Goal: Information Seeking & Learning: Learn about a topic

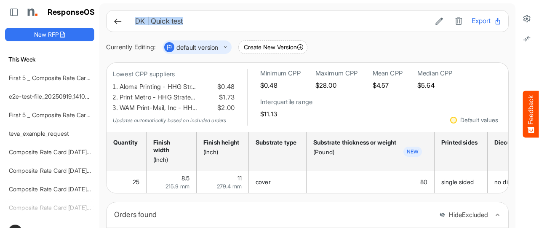
drag, startPoint x: 137, startPoint y: 24, endPoint x: 189, endPoint y: 25, distance: 51.8
click at [189, 25] on div "DK | Quick test Export" at bounding box center [307, 21] width 388 height 11
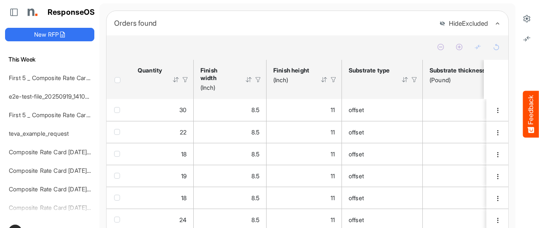
scroll to position [168, 0]
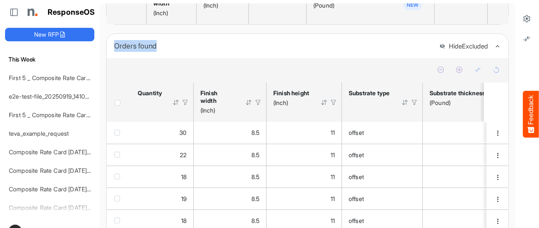
drag, startPoint x: 114, startPoint y: 51, endPoint x: 162, endPoint y: 53, distance: 48.0
click at [162, 53] on div "Orders found Hide Excluded" at bounding box center [307, 46] width 402 height 24
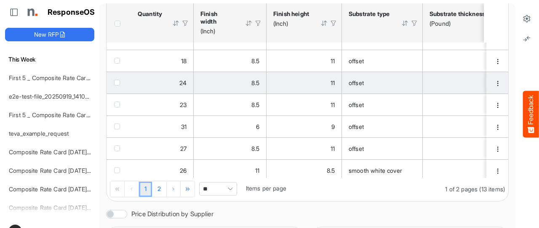
scroll to position [39, 0]
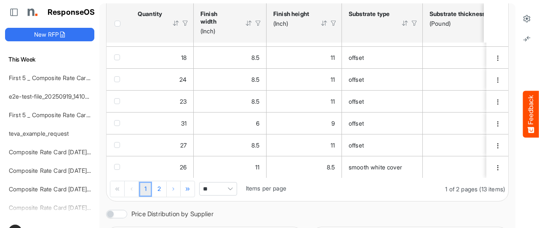
drag, startPoint x: 423, startPoint y: 193, endPoint x: 494, endPoint y: 193, distance: 70.7
click at [494, 196] on div "1 2 1 of 2 pages (13 items) ** Items per page" at bounding box center [307, 189] width 402 height 23
click at [489, 192] on div "1 2 1 of 2 pages (13 items) ** Items per page" at bounding box center [307, 189] width 402 height 23
click at [522, 21] on icon at bounding box center [526, 18] width 8 height 8
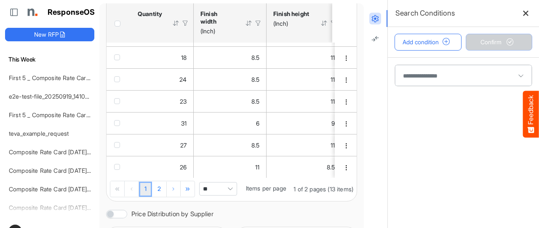
click at [418, 75] on span at bounding box center [463, 75] width 137 height 21
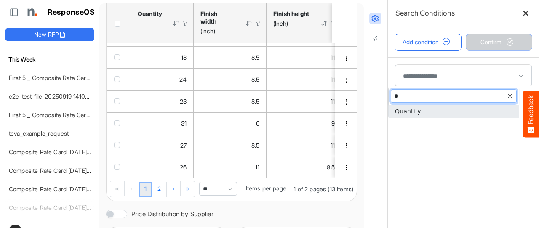
type input "**"
click at [415, 108] on span "Quantity" at bounding box center [408, 111] width 26 height 7
type input "********"
type input "**"
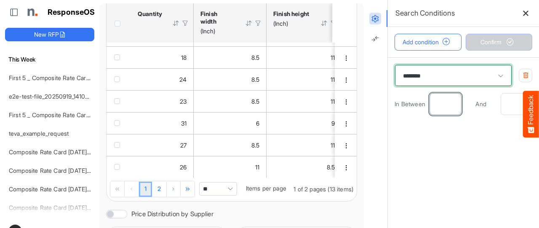
click at [438, 104] on input "number" at bounding box center [445, 103] width 31 height 21
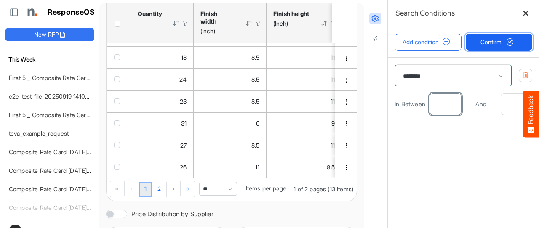
type input "*"
click at [492, 39] on span "Confirm" at bounding box center [498, 41] width 37 height 9
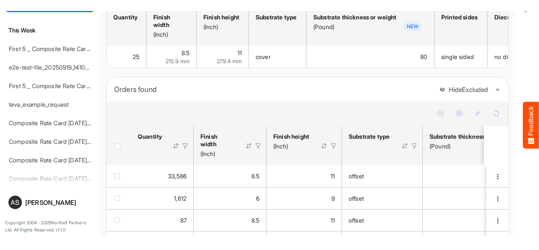
scroll to position [39, 0]
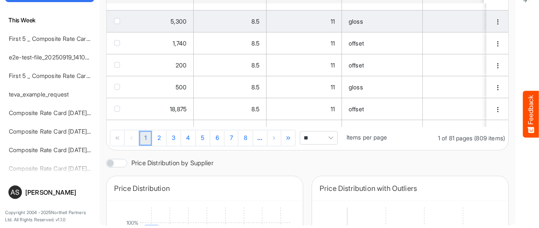
drag, startPoint x: 418, startPoint y: 141, endPoint x: 143, endPoint y: 15, distance: 303.4
click at [490, 143] on div "1 2 3 4 5 6 7 8 ... 1 of 81 pages (809 items) ** Items per page" at bounding box center [307, 138] width 402 height 23
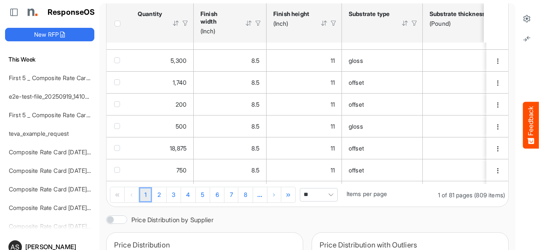
scroll to position [138, 0]
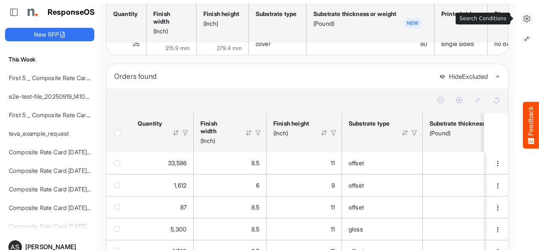
click at [522, 14] on icon at bounding box center [526, 18] width 8 height 8
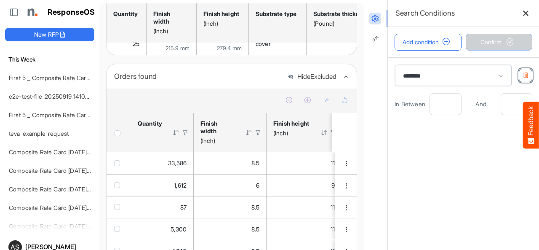
click at [519, 77] on button "button" at bounding box center [525, 75] width 13 height 13
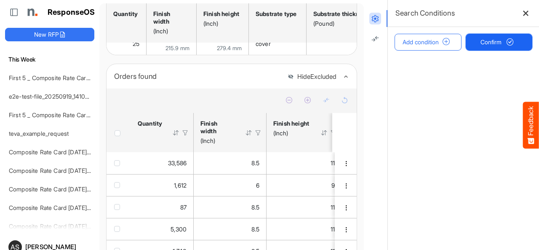
click at [480, 40] on span "Confirm" at bounding box center [498, 41] width 37 height 9
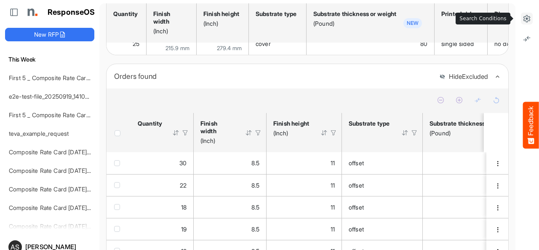
click at [522, 21] on icon at bounding box center [526, 18] width 8 height 8
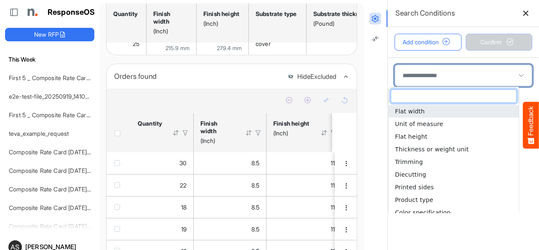
click at [426, 73] on span at bounding box center [463, 75] width 137 height 21
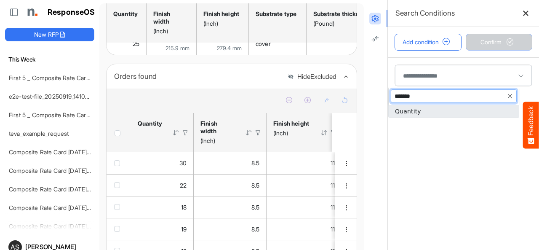
type input "********"
click at [417, 108] on span "Quantity" at bounding box center [408, 111] width 26 height 7
type input "********"
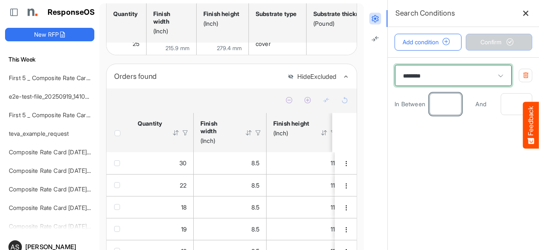
click at [437, 103] on input "number" at bounding box center [445, 103] width 31 height 21
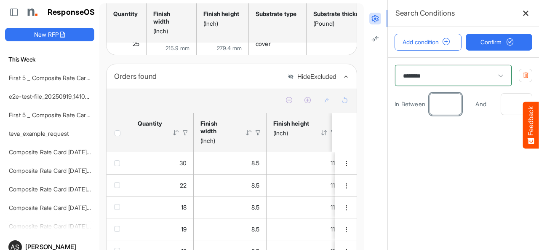
type input "*"
click at [519, 78] on button "button" at bounding box center [525, 75] width 13 height 13
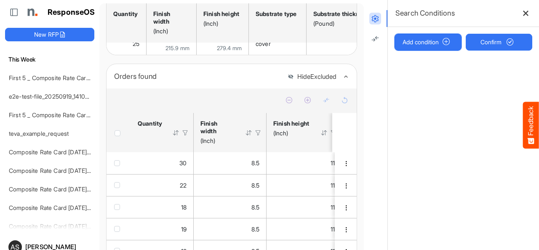
click at [423, 43] on button "Add condition" at bounding box center [427, 42] width 67 height 17
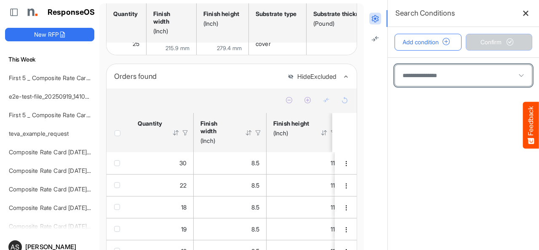
click at [437, 78] on span at bounding box center [463, 75] width 137 height 21
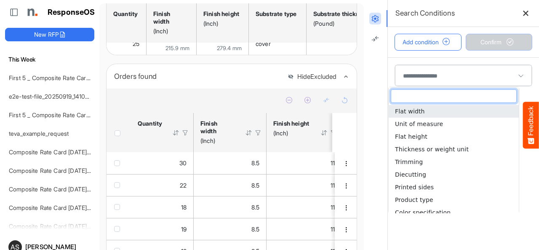
click at [413, 111] on span "Flat width" at bounding box center [410, 111] width 30 height 7
type input "**********"
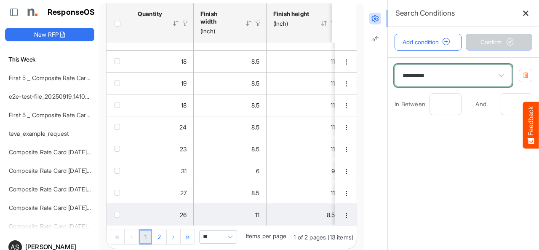
scroll to position [349, 0]
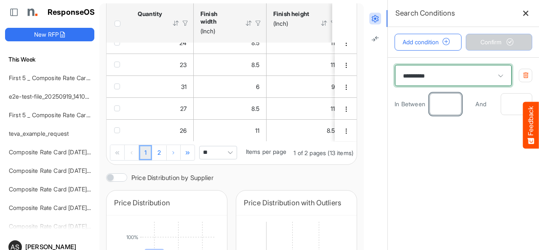
click at [439, 106] on input "number" at bounding box center [445, 103] width 31 height 21
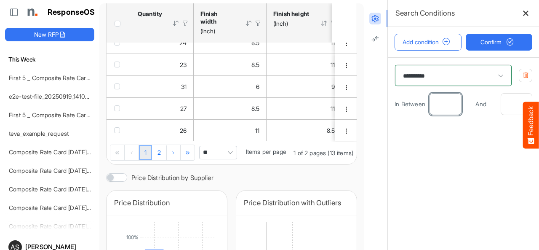
type input "*"
click at [506, 102] on input "number" at bounding box center [516, 103] width 31 height 21
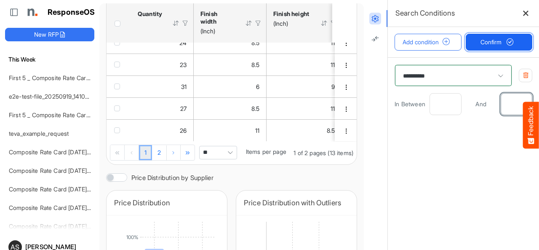
type input "*"
click at [480, 41] on span "Confirm" at bounding box center [498, 41] width 37 height 9
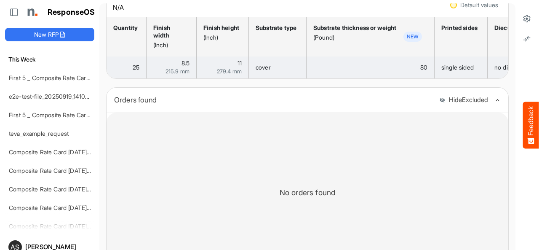
scroll to position [111, 0]
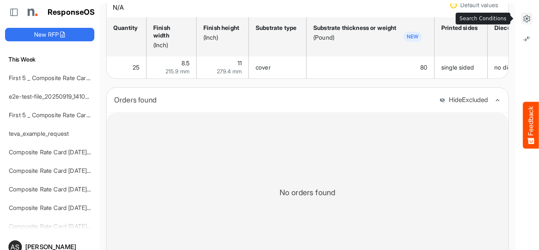
click at [522, 20] on icon at bounding box center [526, 18] width 8 height 8
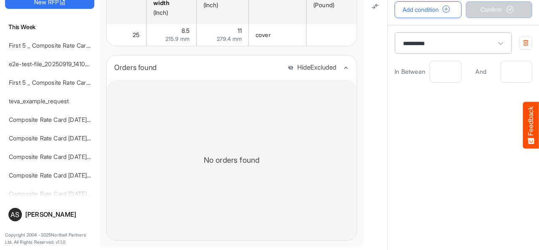
scroll to position [33, 0]
click at [522, 41] on icon "button" at bounding box center [525, 42] width 6 height 6
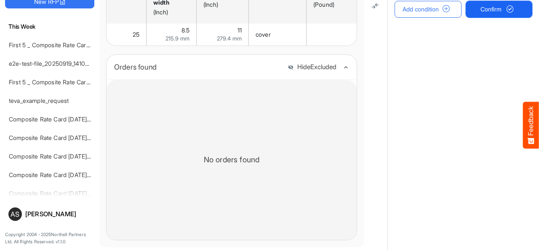
click at [499, 15] on button "Confirm" at bounding box center [499, 9] width 67 height 17
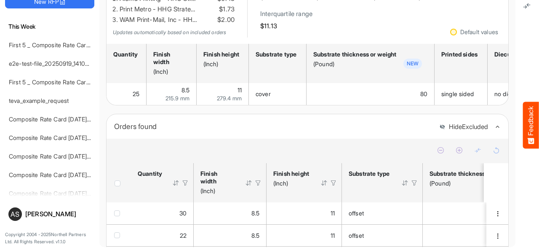
scroll to position [308, 0]
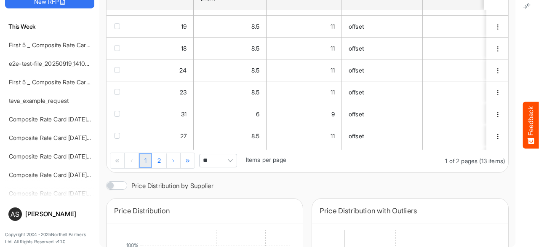
click at [227, 160] on span "Pagerdropdown" at bounding box center [230, 160] width 13 height 13
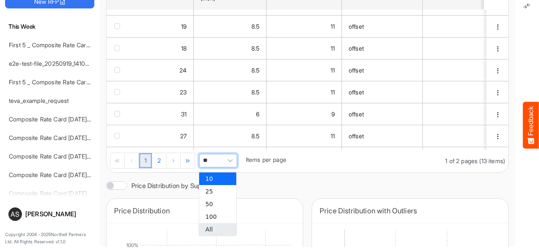
click at [215, 224] on li "All" at bounding box center [217, 229] width 37 height 13
type input "***"
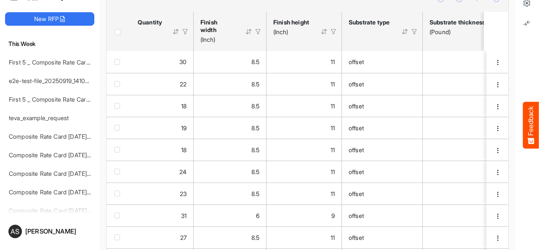
scroll to position [0, 0]
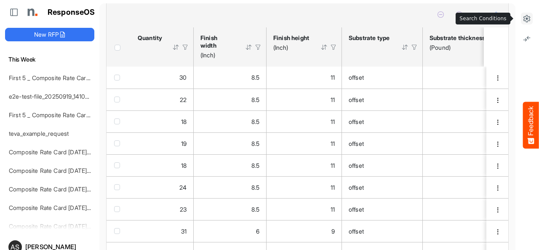
click at [522, 21] on icon at bounding box center [526, 18] width 8 height 8
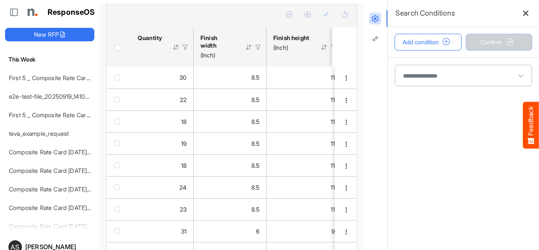
click at [420, 76] on span at bounding box center [463, 75] width 137 height 21
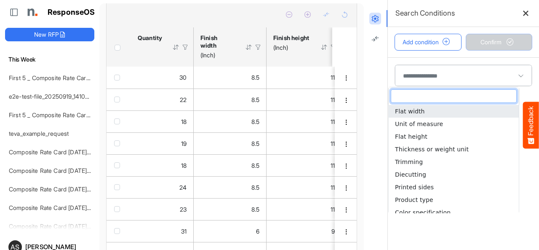
click at [418, 117] on li "Flat width" at bounding box center [454, 111] width 130 height 13
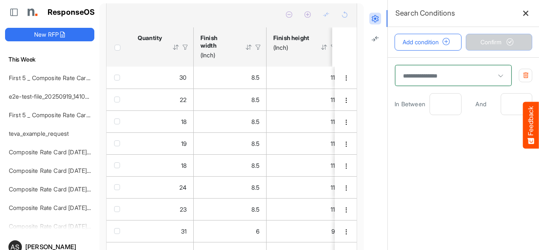
type input "**********"
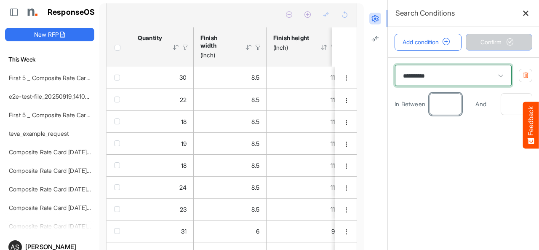
click at [437, 98] on input "number" at bounding box center [445, 103] width 31 height 21
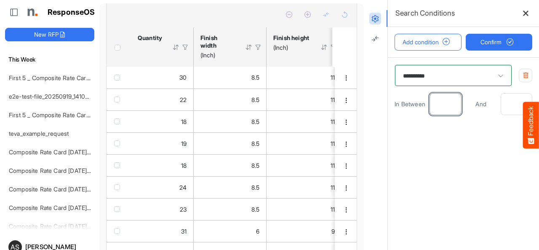
type input "*"
click at [501, 105] on input "number" at bounding box center [516, 103] width 31 height 21
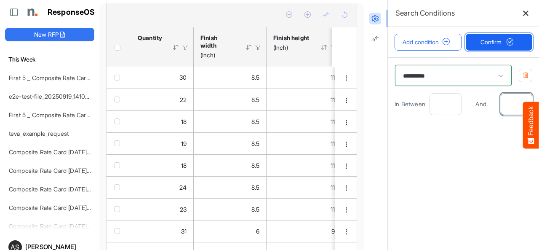
type input "*"
click at [480, 39] on span "Confirm" at bounding box center [498, 41] width 37 height 9
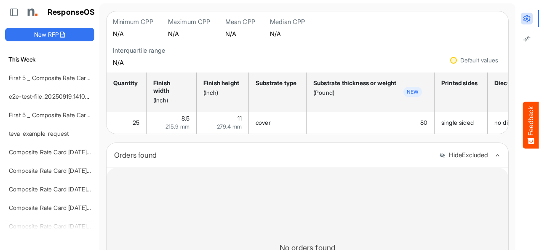
scroll to position [111, 0]
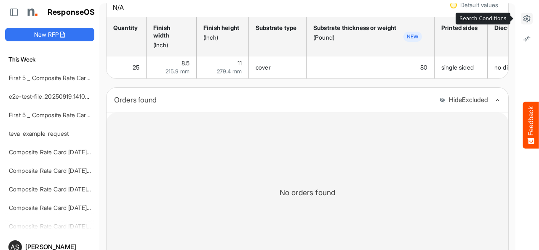
click at [523, 16] on icon at bounding box center [526, 18] width 8 height 8
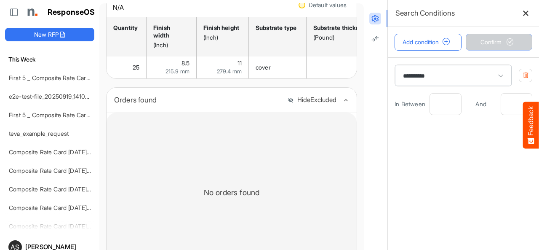
scroll to position [33, 0]
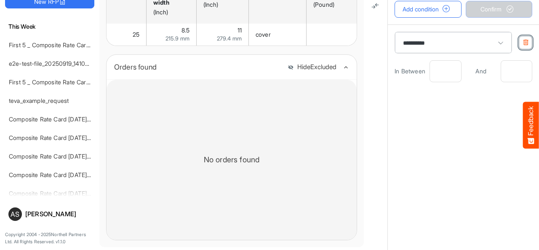
click at [519, 46] on button "button" at bounding box center [525, 42] width 13 height 13
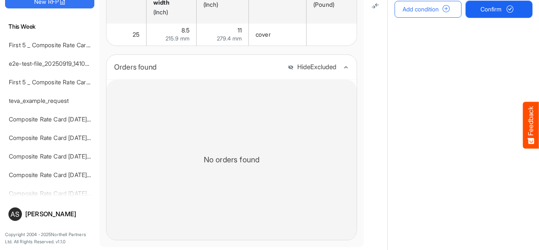
click at [480, 11] on span "Confirm" at bounding box center [498, 9] width 37 height 9
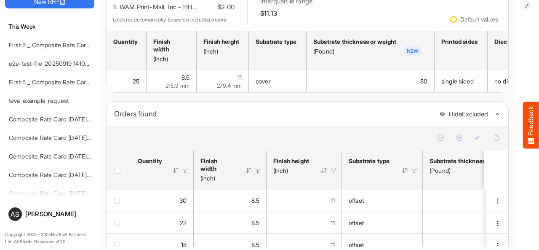
scroll to position [224, 0]
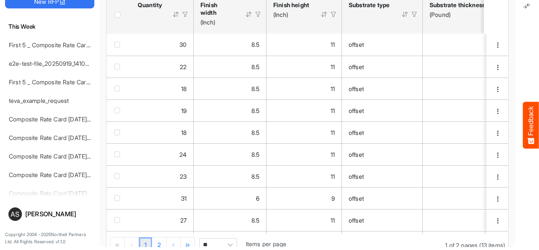
click at [519, 18] on div at bounding box center [527, 108] width 24 height 283
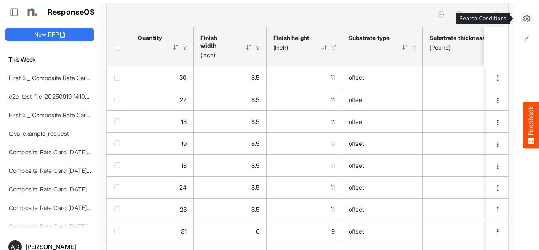
click at [522, 20] on icon at bounding box center [526, 18] width 8 height 8
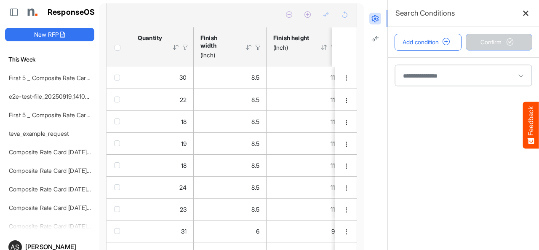
click at [426, 70] on span at bounding box center [463, 75] width 137 height 21
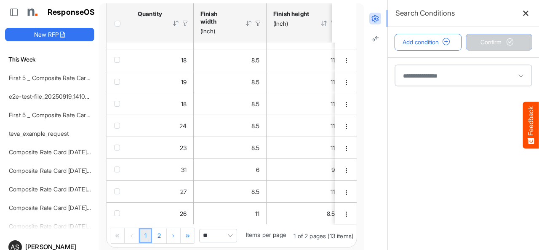
click at [425, 77] on span at bounding box center [463, 75] width 137 height 21
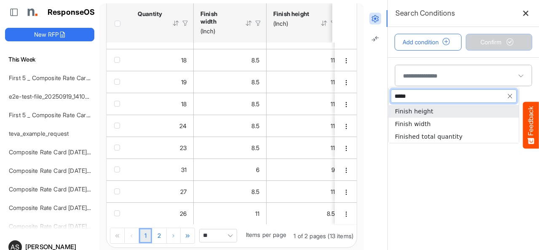
type input "******"
click at [419, 124] on span "Finish width" at bounding box center [413, 123] width 36 height 7
type input "**********"
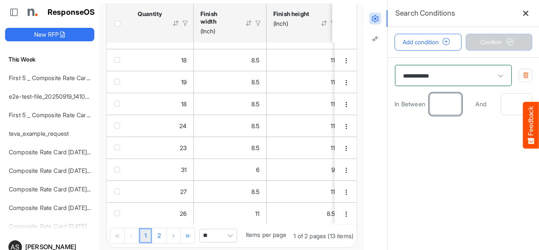
click at [430, 108] on input "number" at bounding box center [445, 103] width 31 height 21
type input "*"
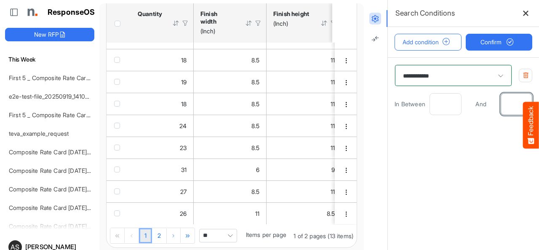
click at [501, 103] on input "number" at bounding box center [516, 103] width 31 height 21
click at [501, 104] on input "number" at bounding box center [516, 103] width 31 height 21
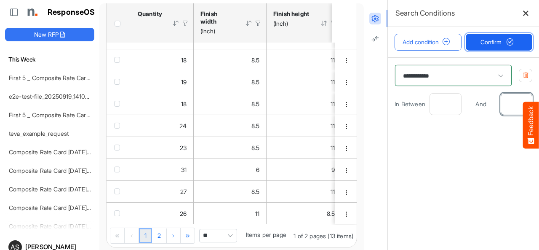
type input "*"
click at [480, 45] on span "Confirm" at bounding box center [498, 41] width 37 height 9
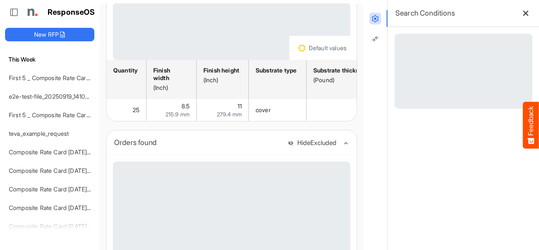
scroll to position [68, 0]
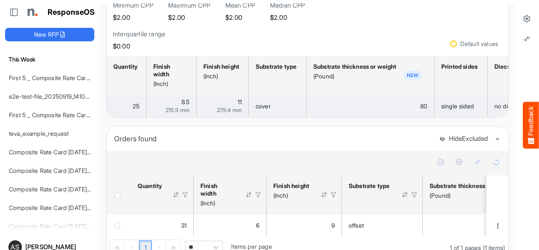
drag, startPoint x: 180, startPoint y: 118, endPoint x: 190, endPoint y: 159, distance: 41.8
click at [179, 117] on td "8.5 215.9 mm" at bounding box center [171, 106] width 50 height 22
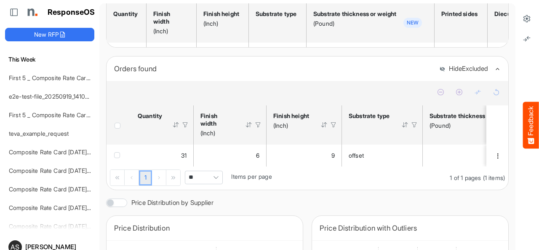
scroll to position [152, 0]
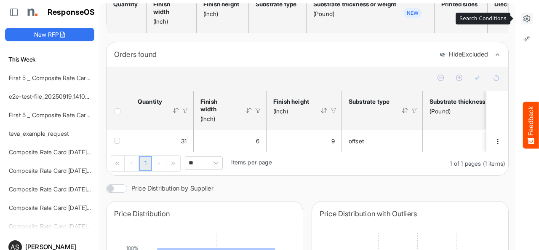
click at [522, 16] on icon at bounding box center [526, 18] width 8 height 8
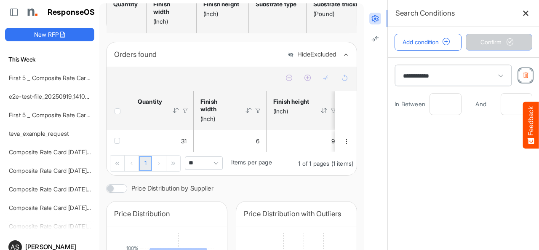
click at [522, 76] on icon "button" at bounding box center [525, 75] width 6 height 6
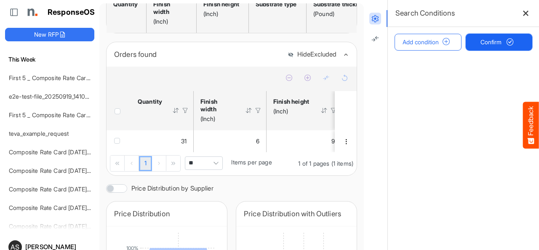
click at [480, 45] on span "Confirm" at bounding box center [498, 41] width 37 height 9
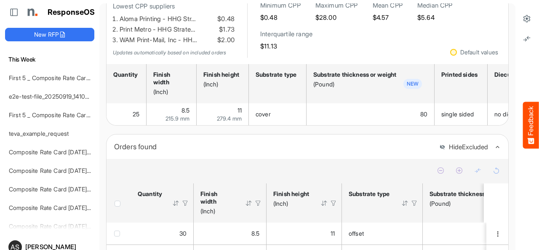
scroll to position [160, 0]
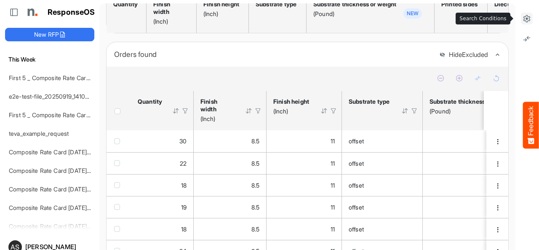
click at [522, 17] on icon at bounding box center [526, 18] width 8 height 8
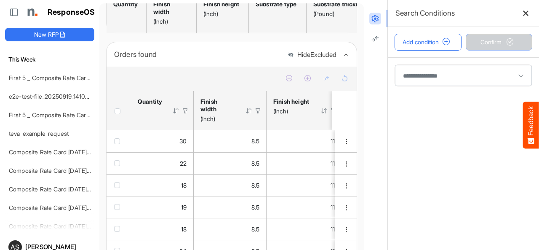
click at [418, 74] on span at bounding box center [463, 75] width 137 height 21
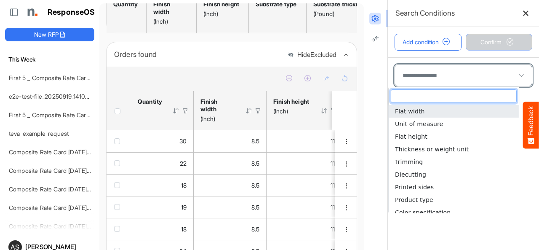
click at [418, 74] on span at bounding box center [463, 75] width 137 height 21
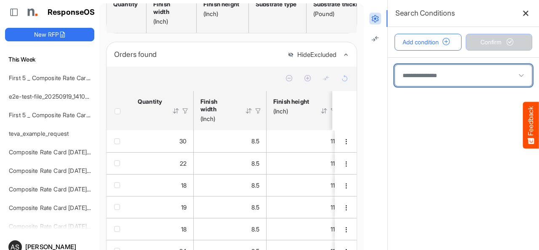
click at [418, 74] on span at bounding box center [463, 75] width 137 height 21
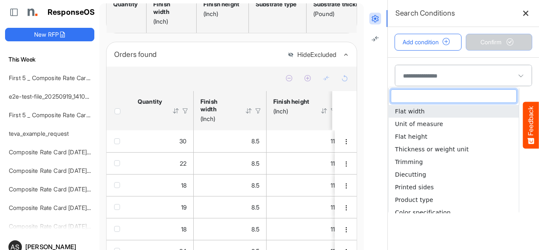
click at [218, 56] on div "Orders found" at bounding box center [197, 54] width 167 height 12
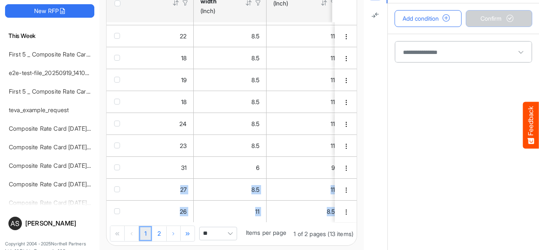
scroll to position [29, 0]
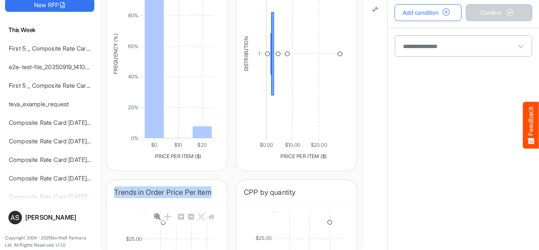
drag, startPoint x: 120, startPoint y: 246, endPoint x: 143, endPoint y: 248, distance: 23.6
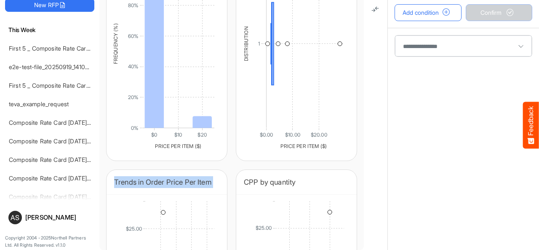
scroll to position [339, 0]
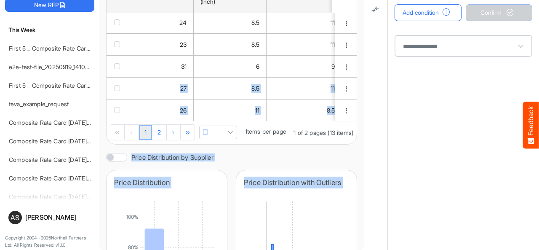
click at [338, 165] on div "DK | Quick test Export Currently Editing: default version Create New Version Lo…" at bounding box center [231, 142] width 251 height 1002
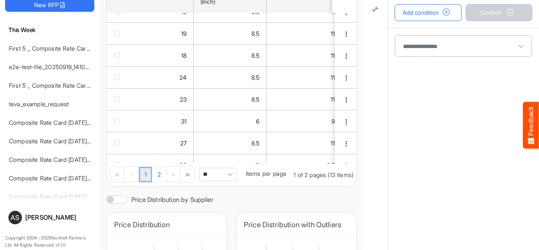
scroll to position [0, 0]
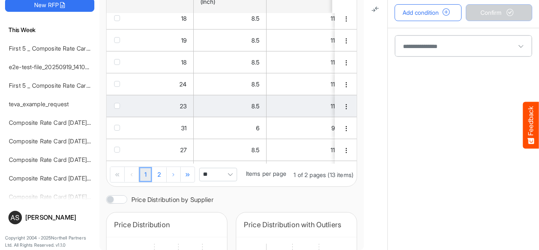
click at [116, 109] on span "checkbox" at bounding box center [117, 106] width 6 height 6
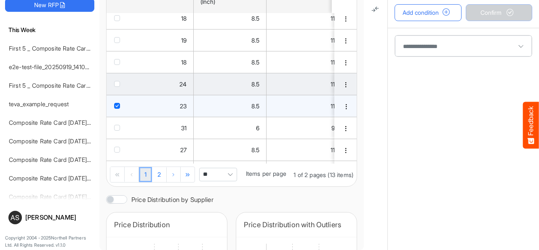
click at [118, 87] on span "checkbox" at bounding box center [117, 84] width 6 height 6
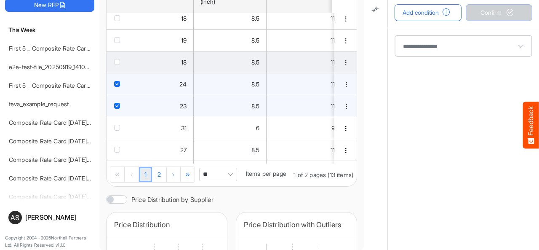
click at [117, 65] on span "checkbox" at bounding box center [117, 62] width 6 height 6
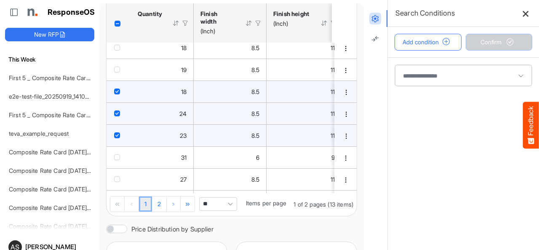
click at [522, 13] on icon at bounding box center [525, 13] width 7 height 7
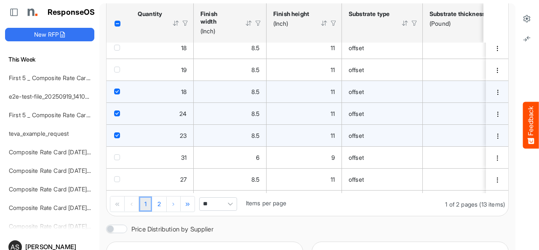
scroll to position [171, 0]
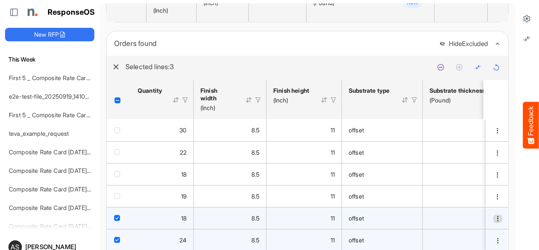
click at [495, 216] on span "dropdownbutton" at bounding box center [498, 219] width 6 height 6
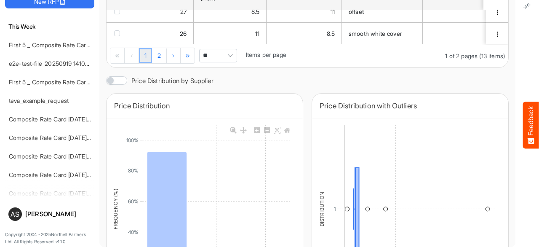
scroll to position [286, 0]
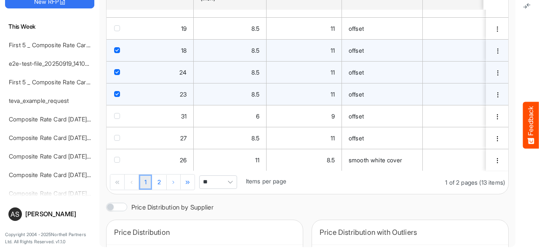
click at [115, 94] on span "checkbox" at bounding box center [117, 94] width 6 height 6
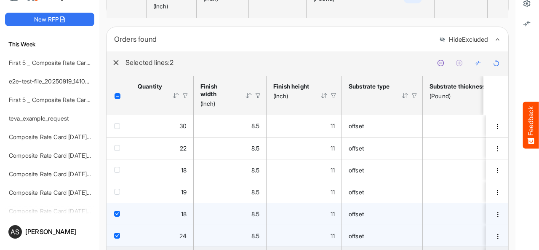
scroll to position [0, 0]
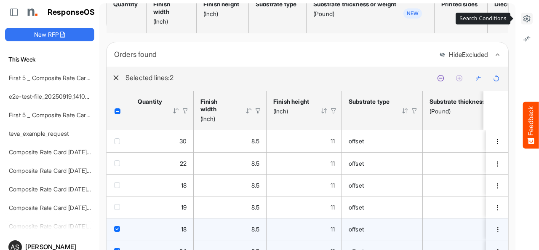
click at [522, 20] on icon at bounding box center [526, 18] width 8 height 8
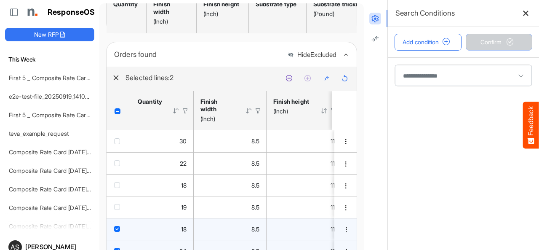
click at [412, 74] on div at bounding box center [463, 75] width 151 height 36
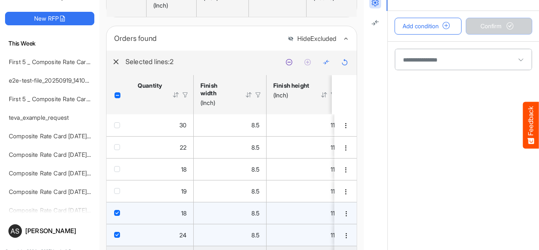
click at [416, 65] on span at bounding box center [463, 59] width 137 height 21
click at [420, 60] on span at bounding box center [463, 59] width 137 height 21
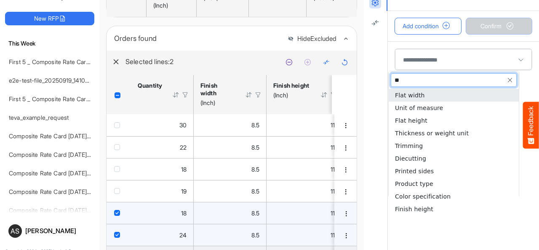
type input "***"
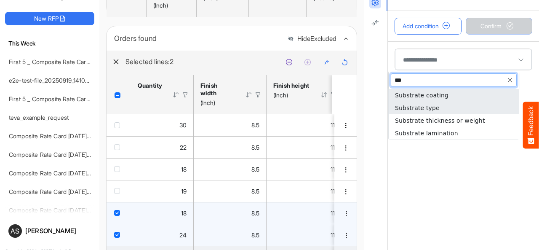
click at [415, 108] on span "Substrate type" at bounding box center [417, 107] width 45 height 7
type input "**********"
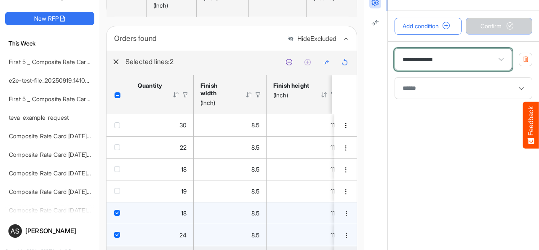
click at [117, 221] on td "checkbox" at bounding box center [118, 213] width 24 height 22
click at [116, 237] on span "checkbox" at bounding box center [117, 235] width 6 height 6
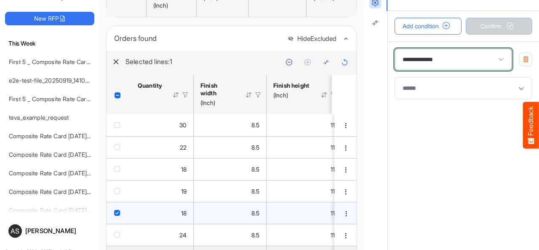
click at [115, 215] on span "checkbox" at bounding box center [117, 213] width 6 height 6
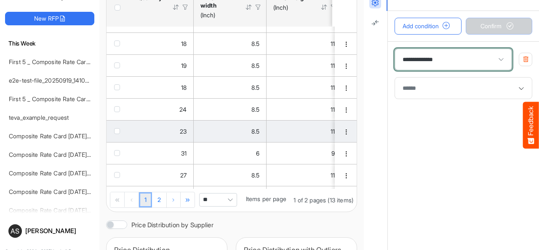
scroll to position [287, 0]
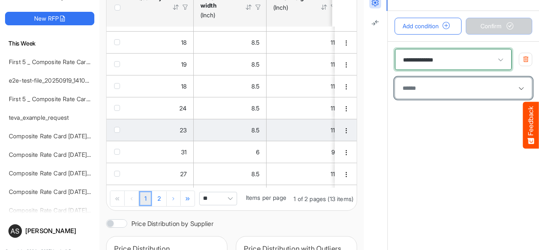
click at [399, 88] on input "multiselect" at bounding box center [409, 88] width 21 height 13
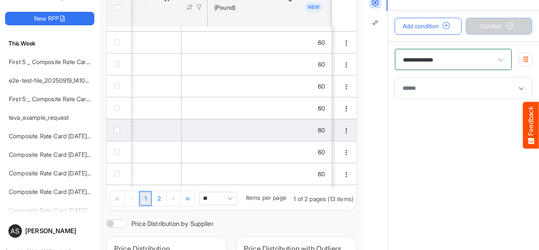
scroll to position [0, 241]
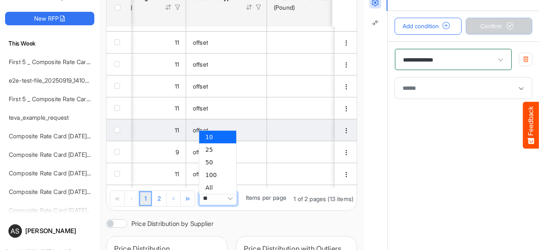
click at [219, 200] on span "**" at bounding box center [218, 198] width 38 height 13
click at [264, 210] on div "1 2 1 of 2 pages (13 items) ** Items per page" at bounding box center [231, 198] width 250 height 23
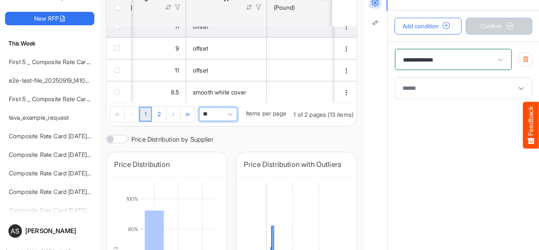
click at [404, 86] on input "multiselect" at bounding box center [409, 88] width 21 height 13
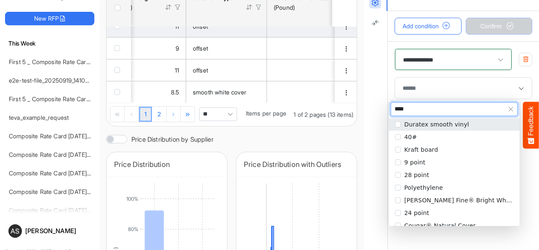
type input "*****"
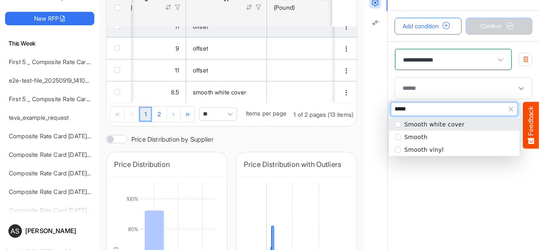
click at [402, 122] on li "Smooth white cover" at bounding box center [454, 124] width 131 height 13
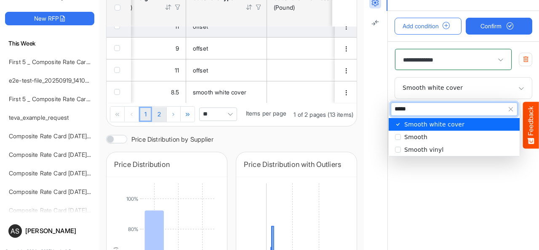
click at [160, 120] on link "2" at bounding box center [159, 114] width 14 height 15
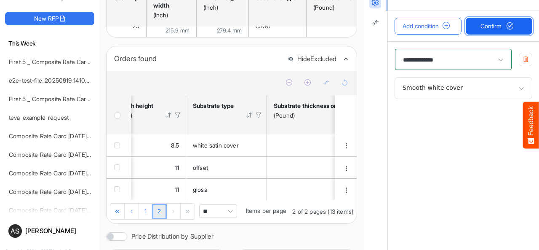
click at [484, 27] on span "Confirm" at bounding box center [498, 25] width 37 height 9
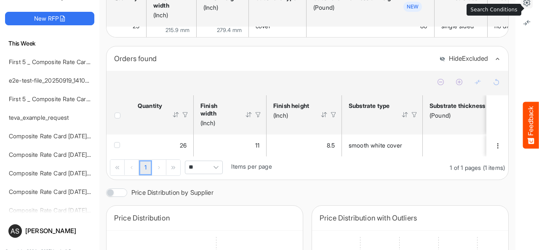
click at [522, 3] on icon at bounding box center [526, 2] width 8 height 8
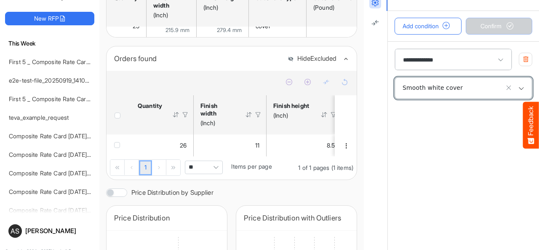
click at [429, 90] on span "Smooth white cover" at bounding box center [432, 87] width 66 height 7
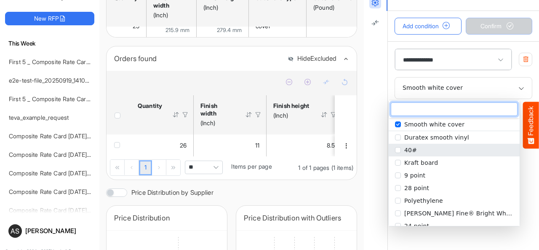
click at [399, 149] on span "popup" at bounding box center [398, 150] width 6 height 6
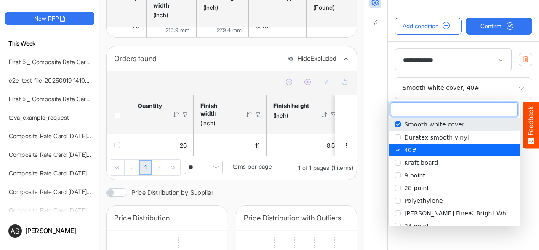
click at [399, 119] on li "Smooth white cover" at bounding box center [454, 124] width 131 height 13
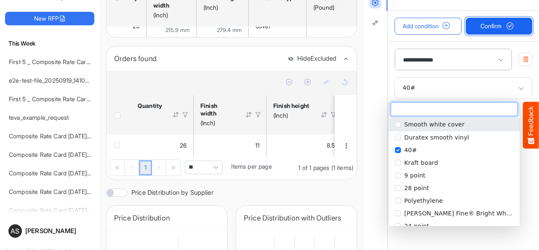
click at [482, 24] on span "Confirm" at bounding box center [498, 25] width 37 height 9
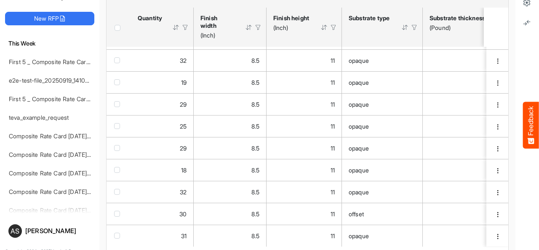
scroll to position [224, 0]
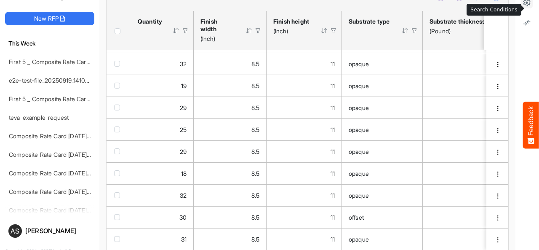
click at [522, 3] on icon at bounding box center [526, 2] width 8 height 8
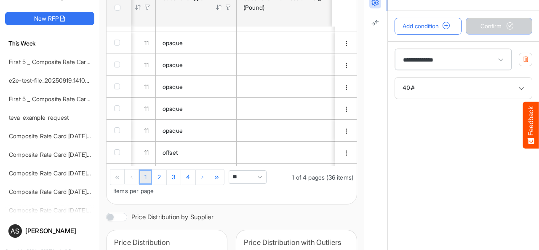
scroll to position [0, 0]
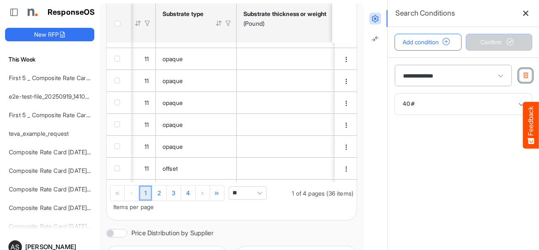
click at [519, 78] on button "button" at bounding box center [525, 75] width 13 height 13
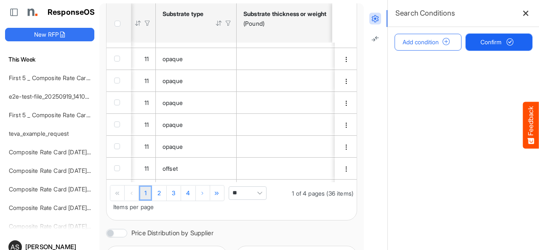
click at [503, 44] on span "submit" at bounding box center [510, 42] width 14 height 7
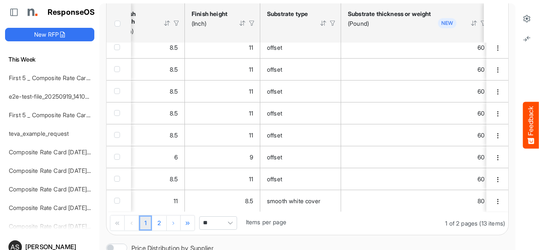
scroll to position [0, 85]
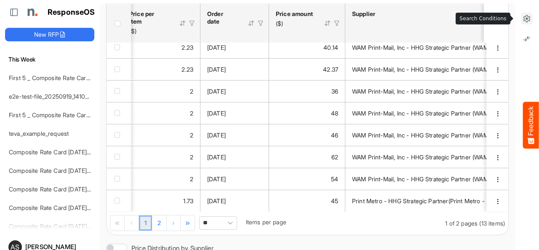
click at [522, 21] on icon at bounding box center [526, 18] width 8 height 8
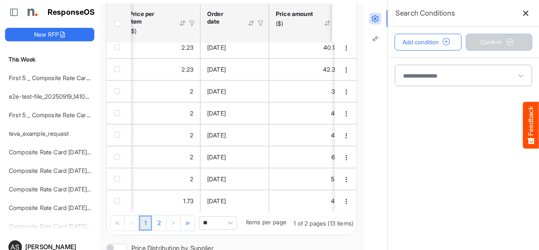
click at [429, 77] on span at bounding box center [463, 75] width 137 height 21
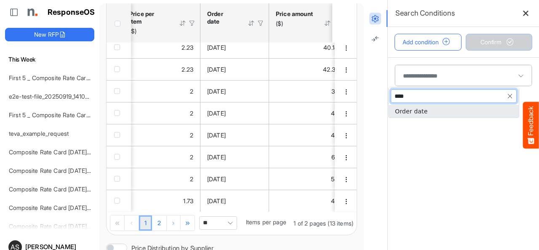
type input "*****"
click at [423, 112] on span "Order date" at bounding box center [411, 111] width 32 height 7
type input "**********"
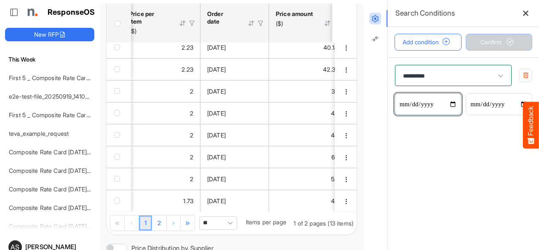
click at [445, 104] on input "date" at bounding box center [428, 103] width 66 height 21
type input "**********"
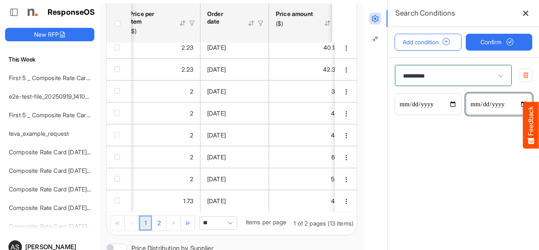
click at [515, 102] on input "date" at bounding box center [499, 103] width 66 height 21
type input "**********"
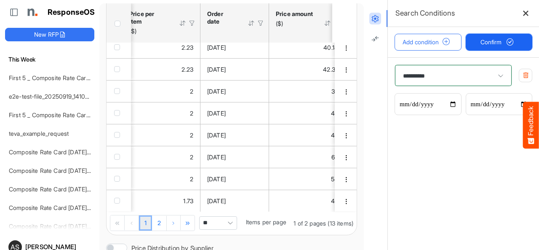
click at [480, 40] on span "Confirm" at bounding box center [498, 41] width 37 height 9
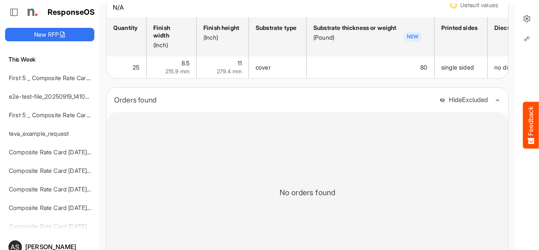
scroll to position [111, 0]
click at [522, 21] on icon at bounding box center [526, 18] width 8 height 8
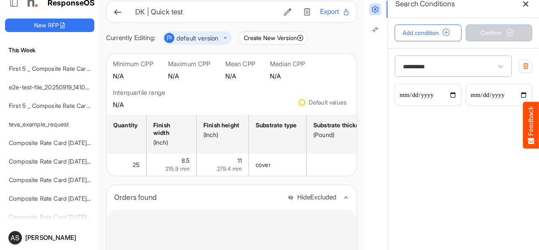
scroll to position [0, 0]
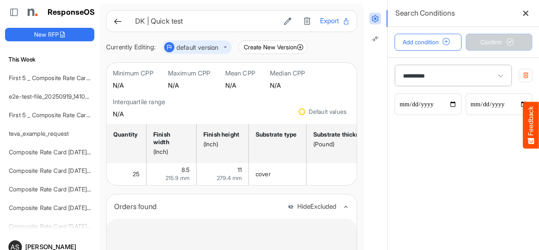
click at [118, 21] on icon at bounding box center [117, 21] width 9 height 9
